Goal: Information Seeking & Learning: Learn about a topic

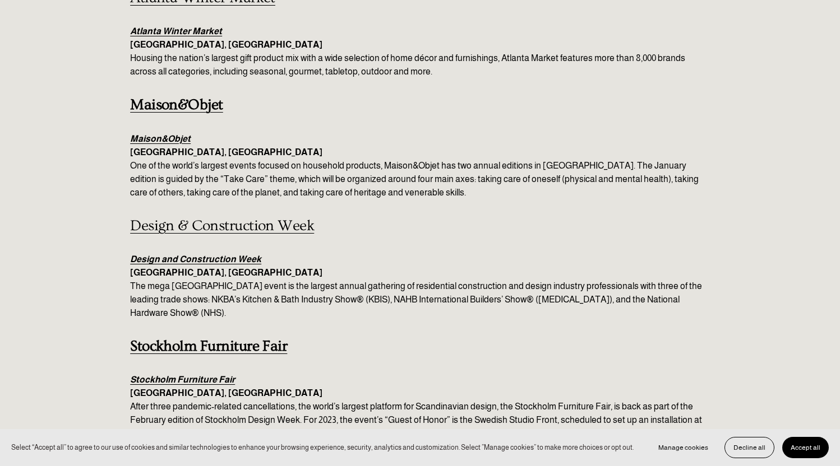
scroll to position [219, 0]
click at [248, 259] on em "Design and Construction Week" at bounding box center [195, 259] width 131 height 10
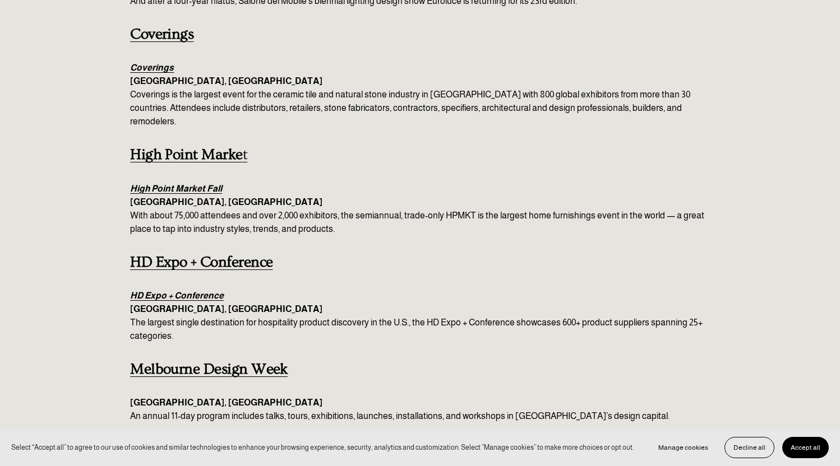
scroll to position [1120, 0]
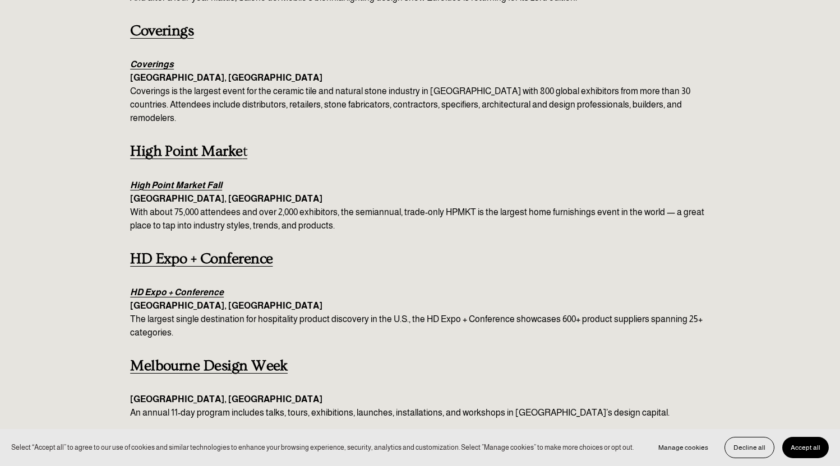
click at [206, 288] on em "HD Expo + Conference" at bounding box center [177, 293] width 94 height 10
click at [211, 288] on em "HD Expo + Conference" at bounding box center [177, 293] width 94 height 10
